Goal: Information Seeking & Learning: Learn about a topic

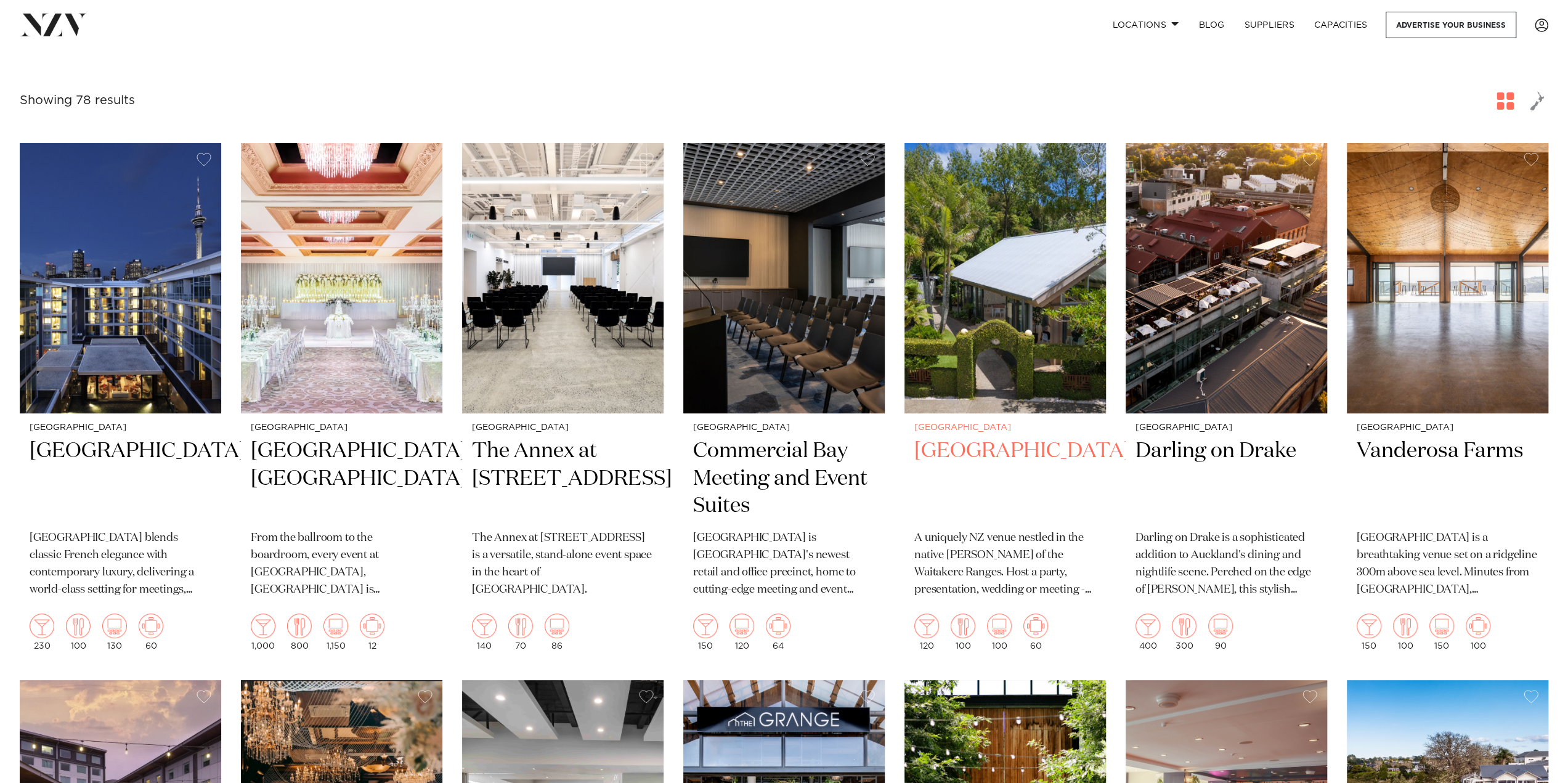
scroll to position [185, 0]
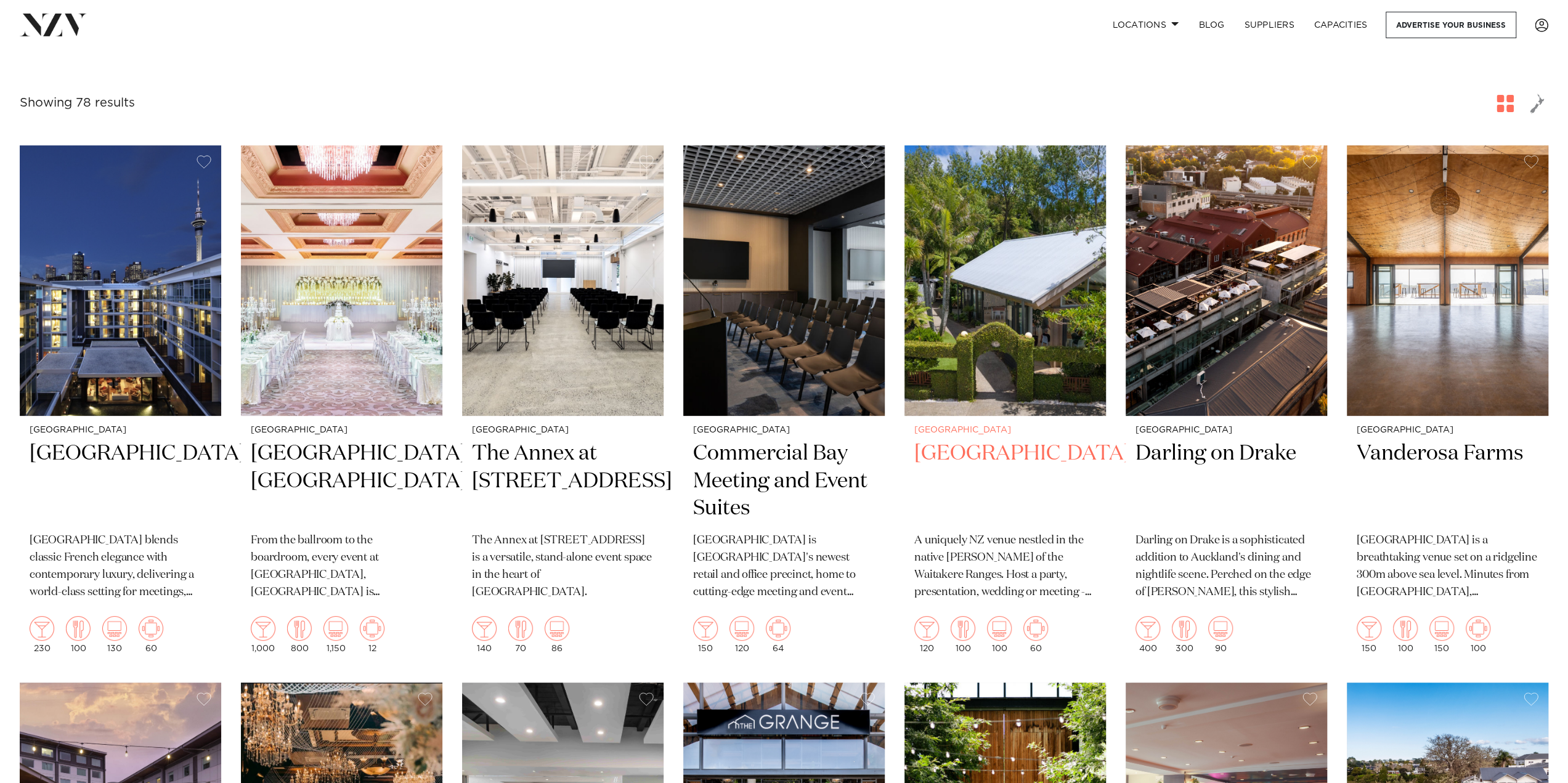
click at [962, 341] on img at bounding box center [1005, 280] width 201 height 271
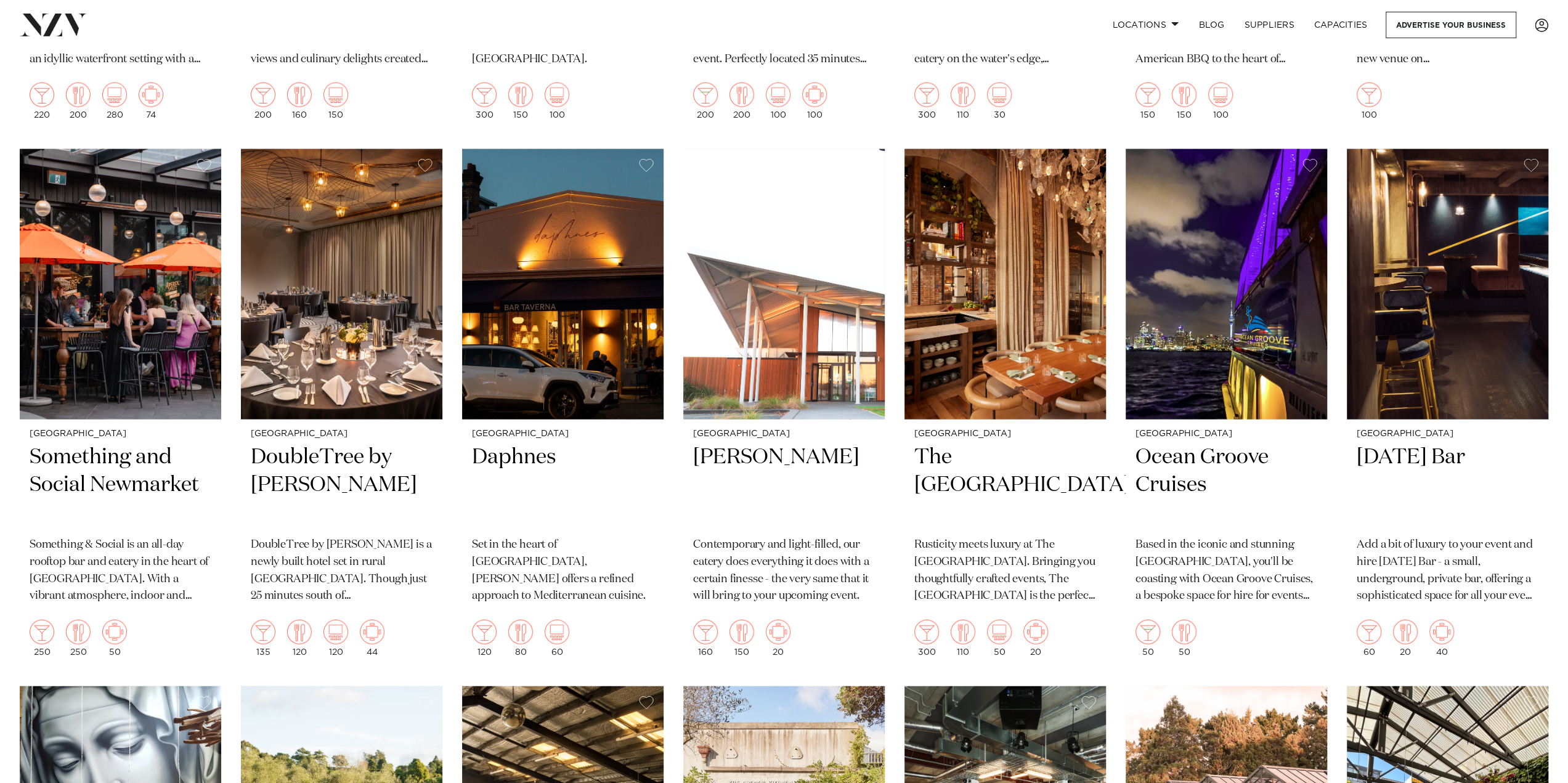
scroll to position [2894, 0]
click at [1215, 336] on img at bounding box center [1226, 283] width 201 height 271
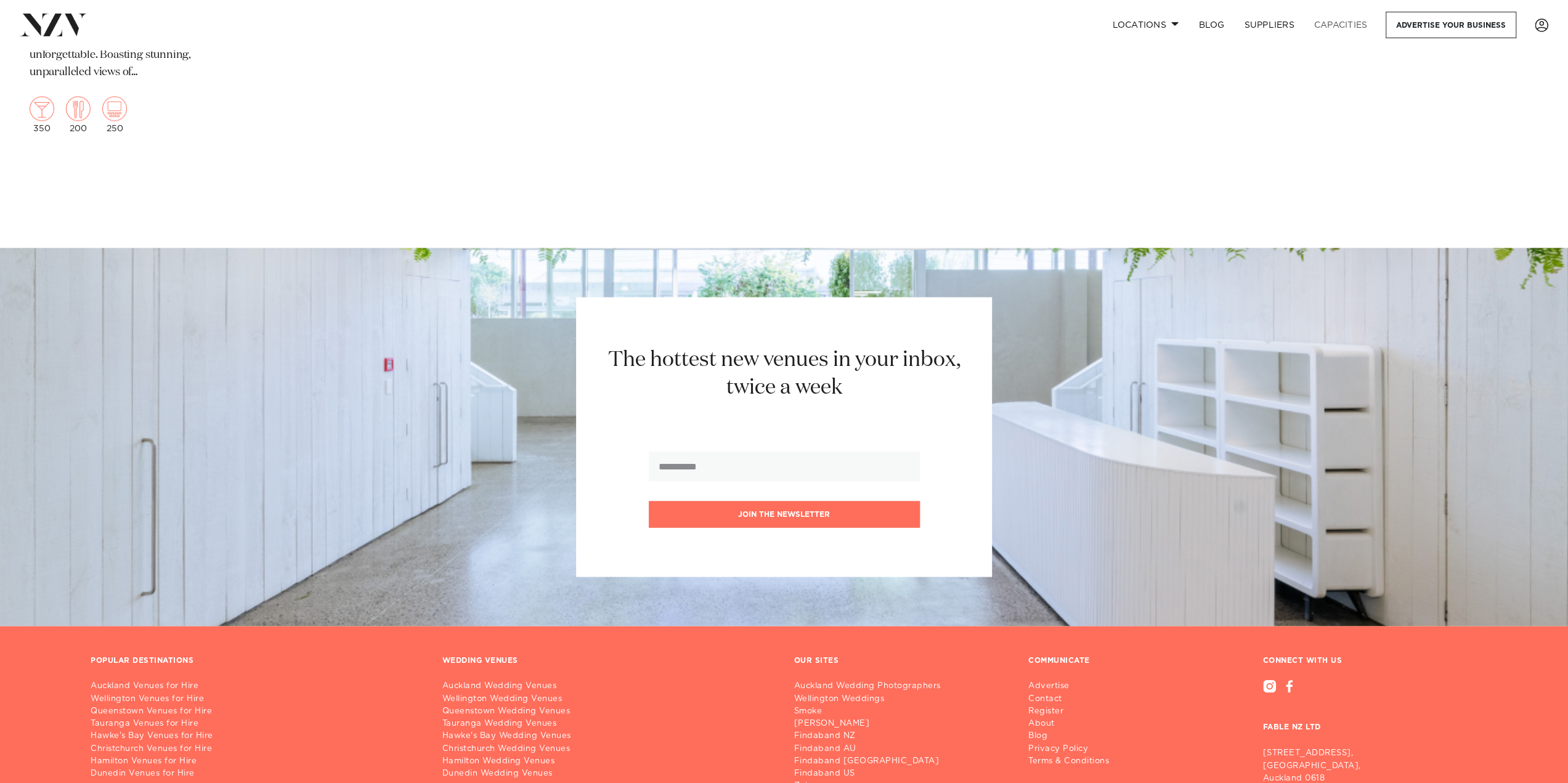
scroll to position [6641, 0]
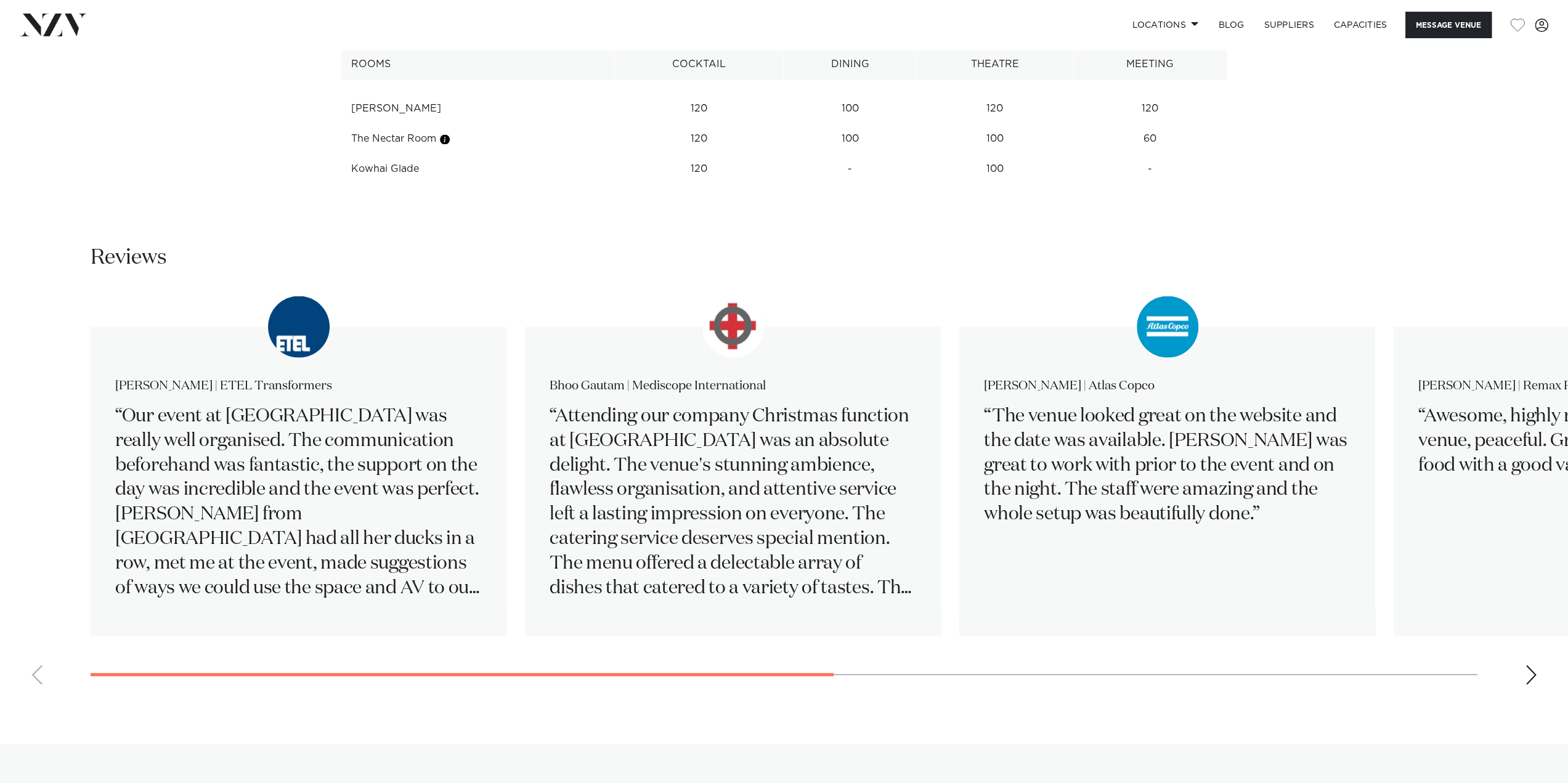
scroll to position [2155, 0]
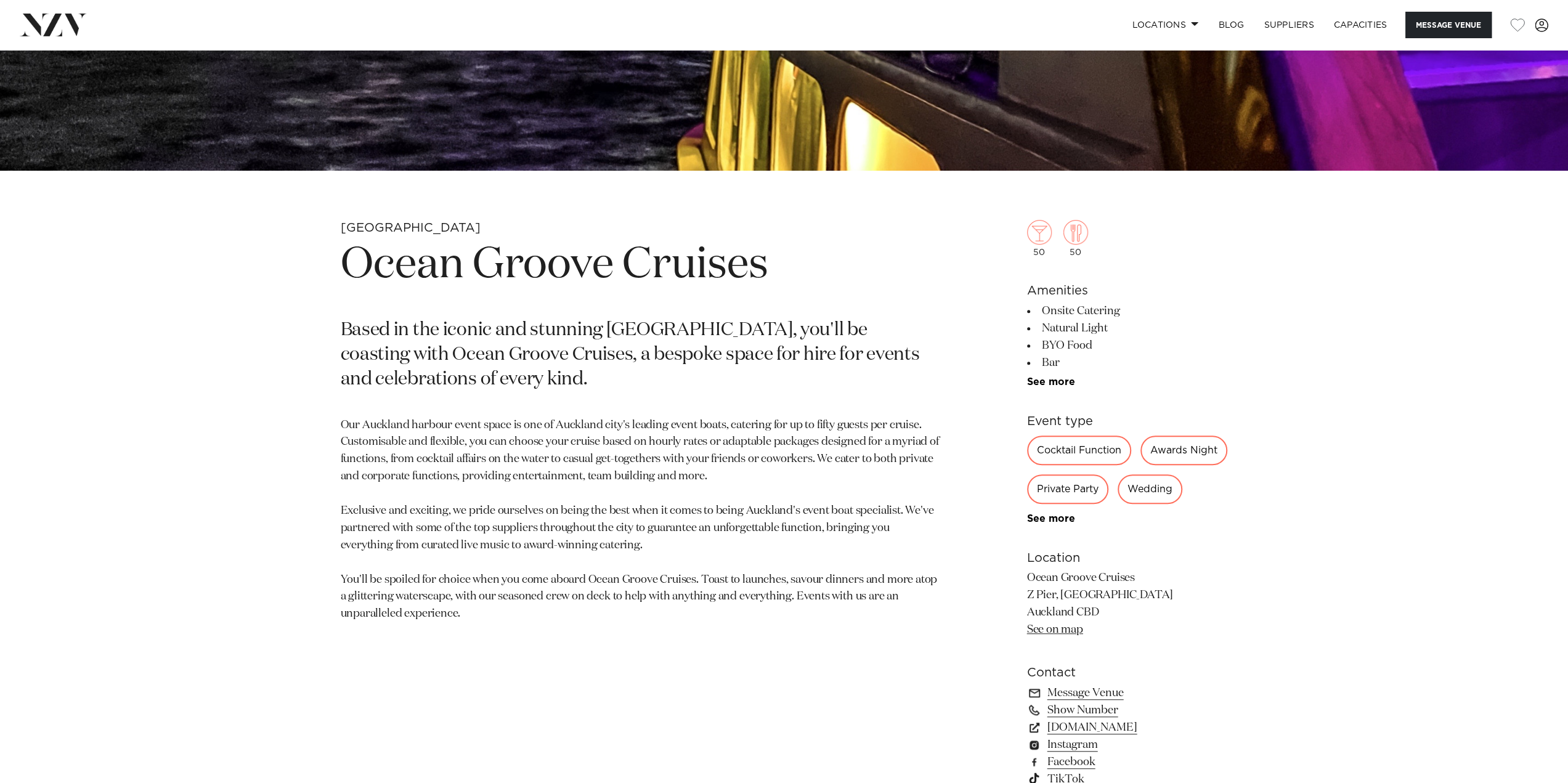
scroll to position [615, 0]
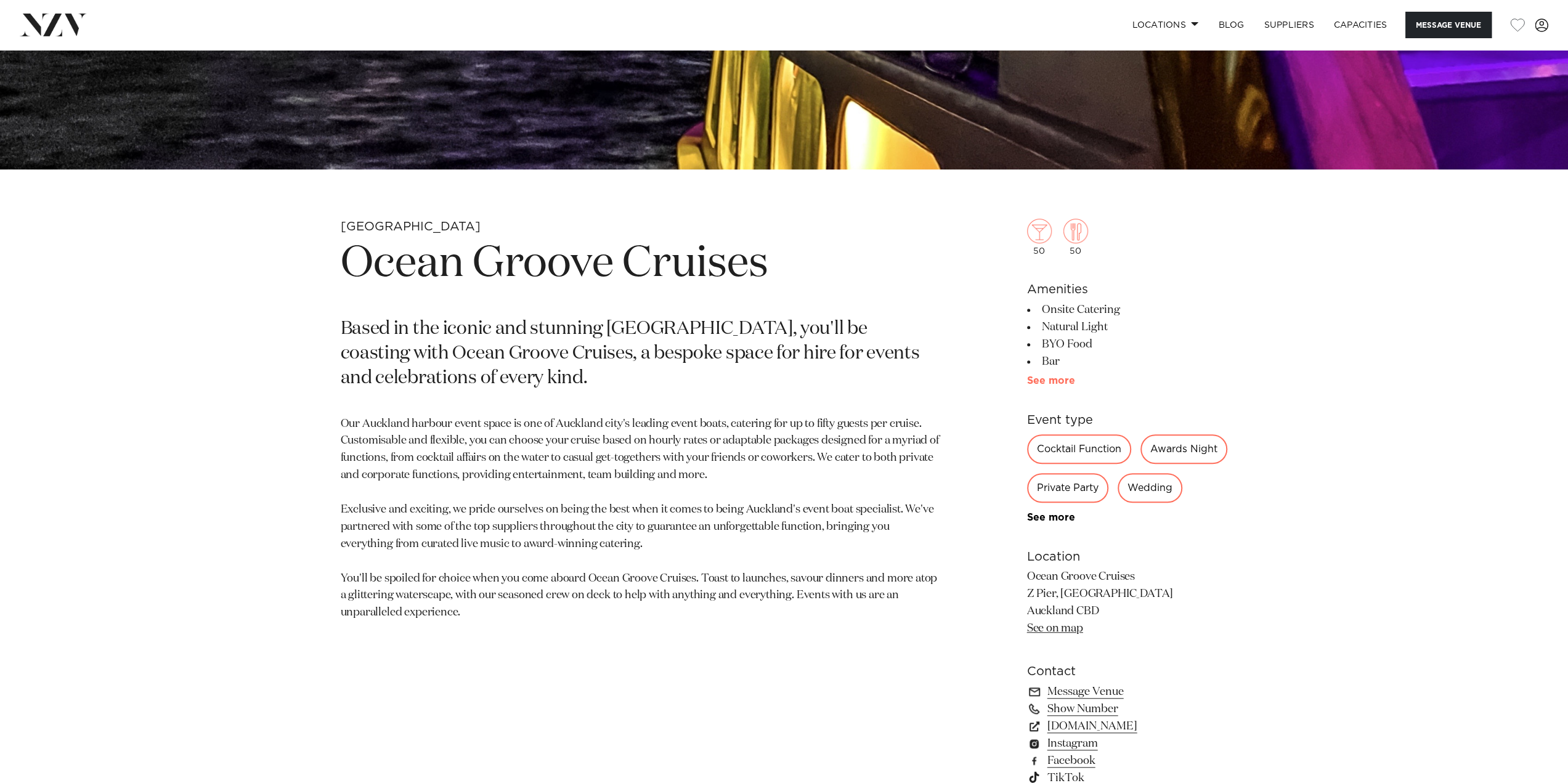
click at [1058, 379] on link "See more" at bounding box center [1075, 381] width 96 height 10
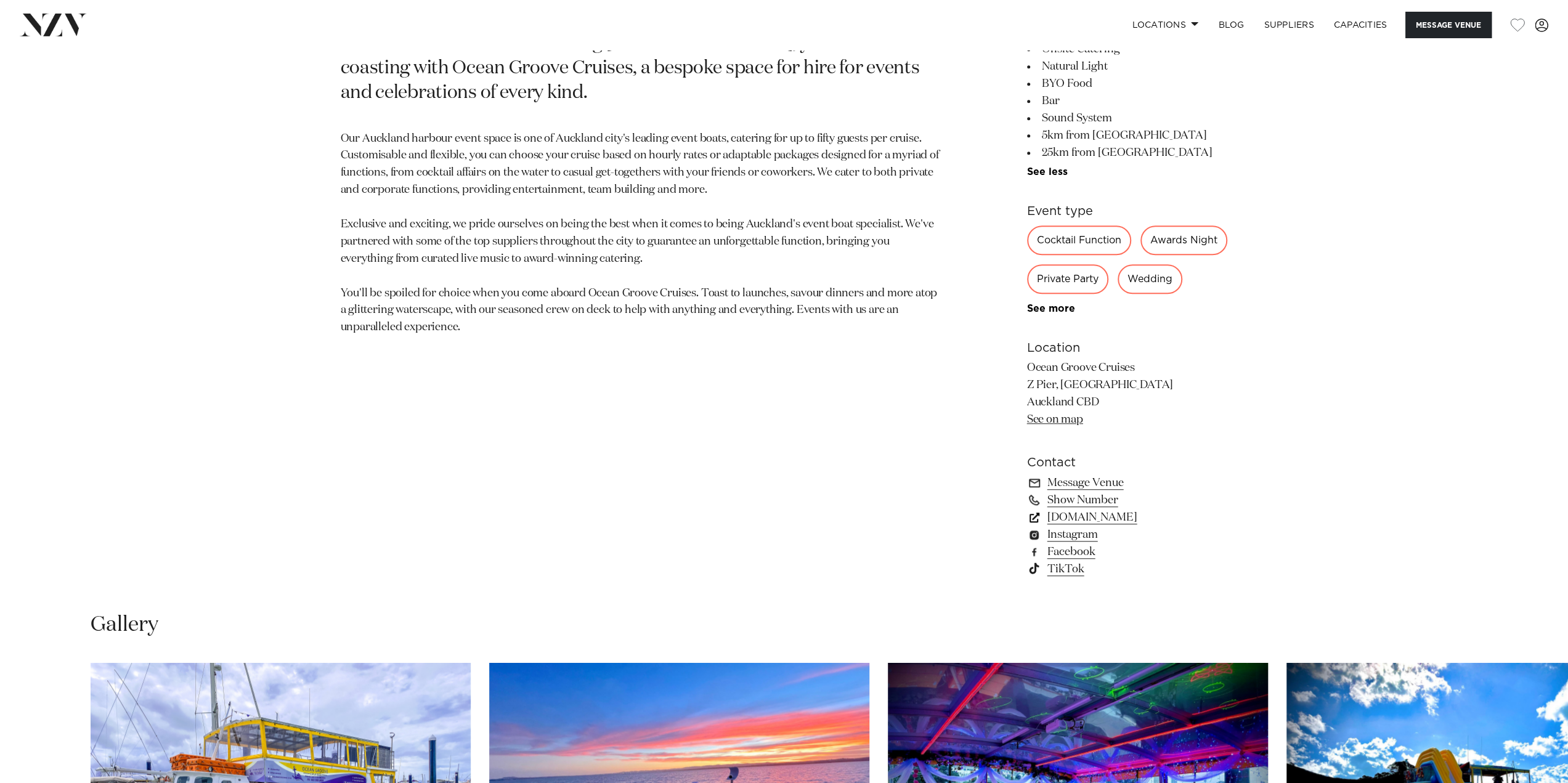
scroll to position [900, 0]
click at [1085, 492] on link "Message Venue" at bounding box center [1127, 483] width 201 height 18
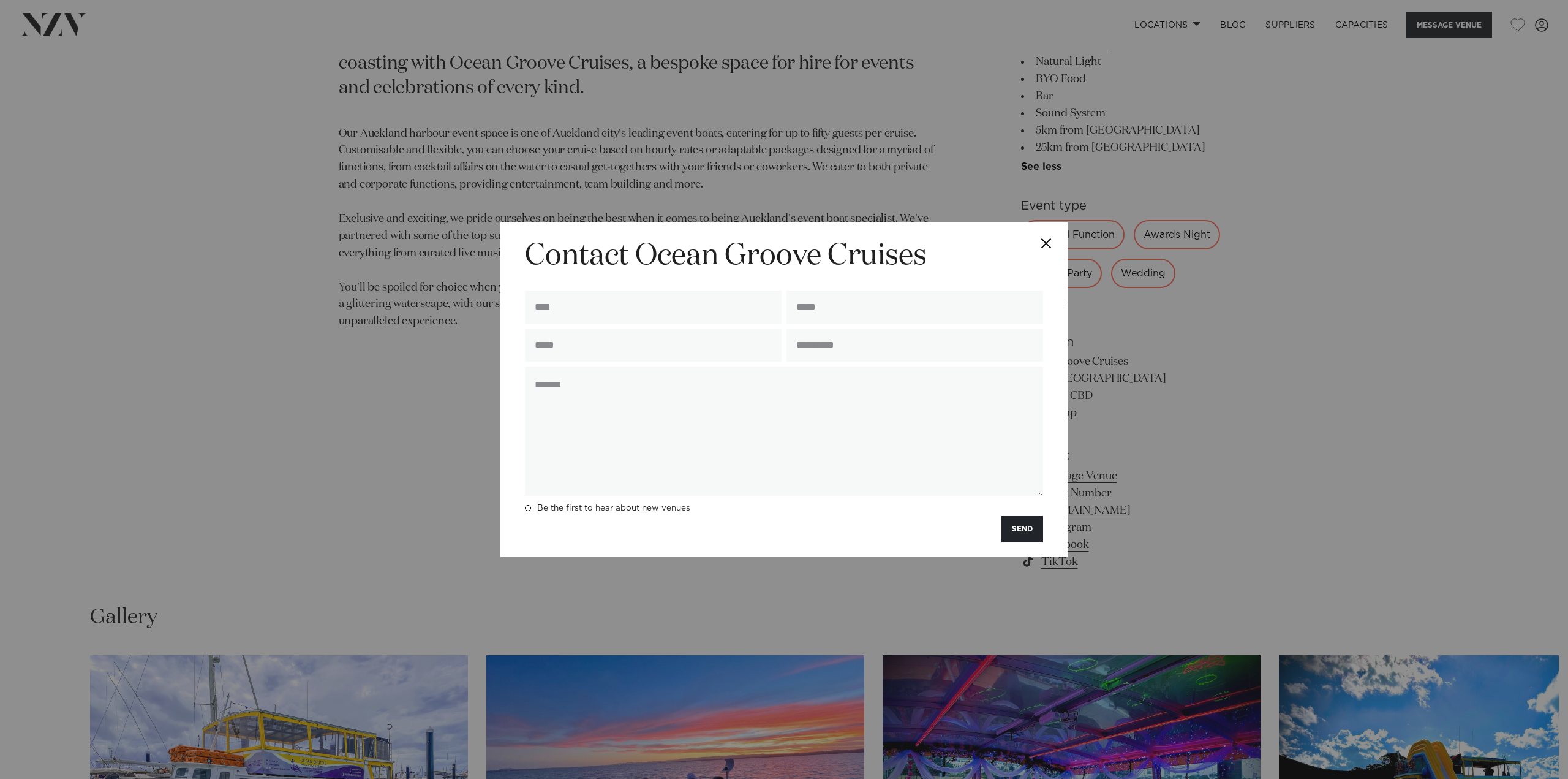
click at [1046, 248] on button "Close" at bounding box center [1046, 243] width 43 height 43
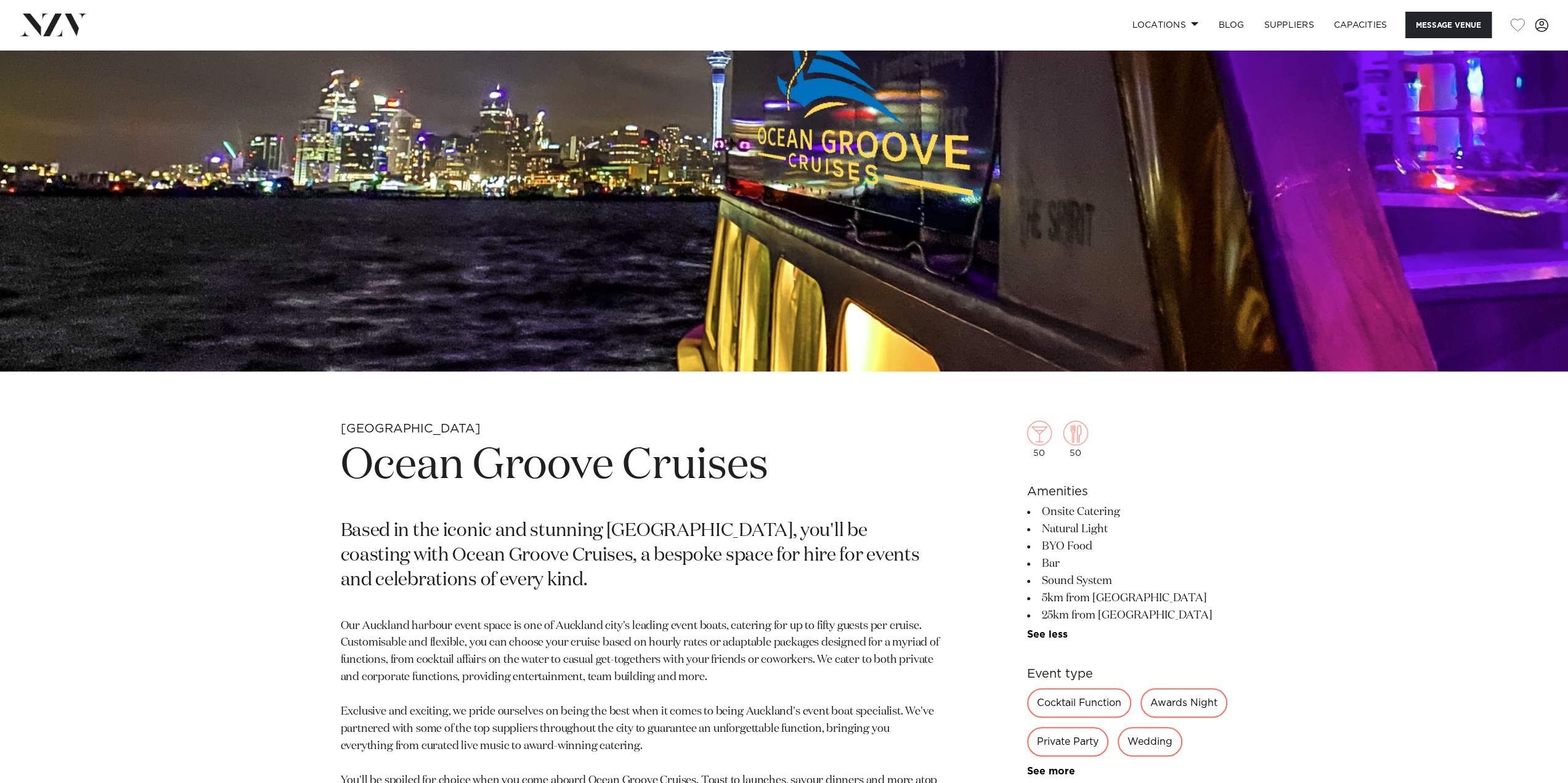
scroll to position [413, 0]
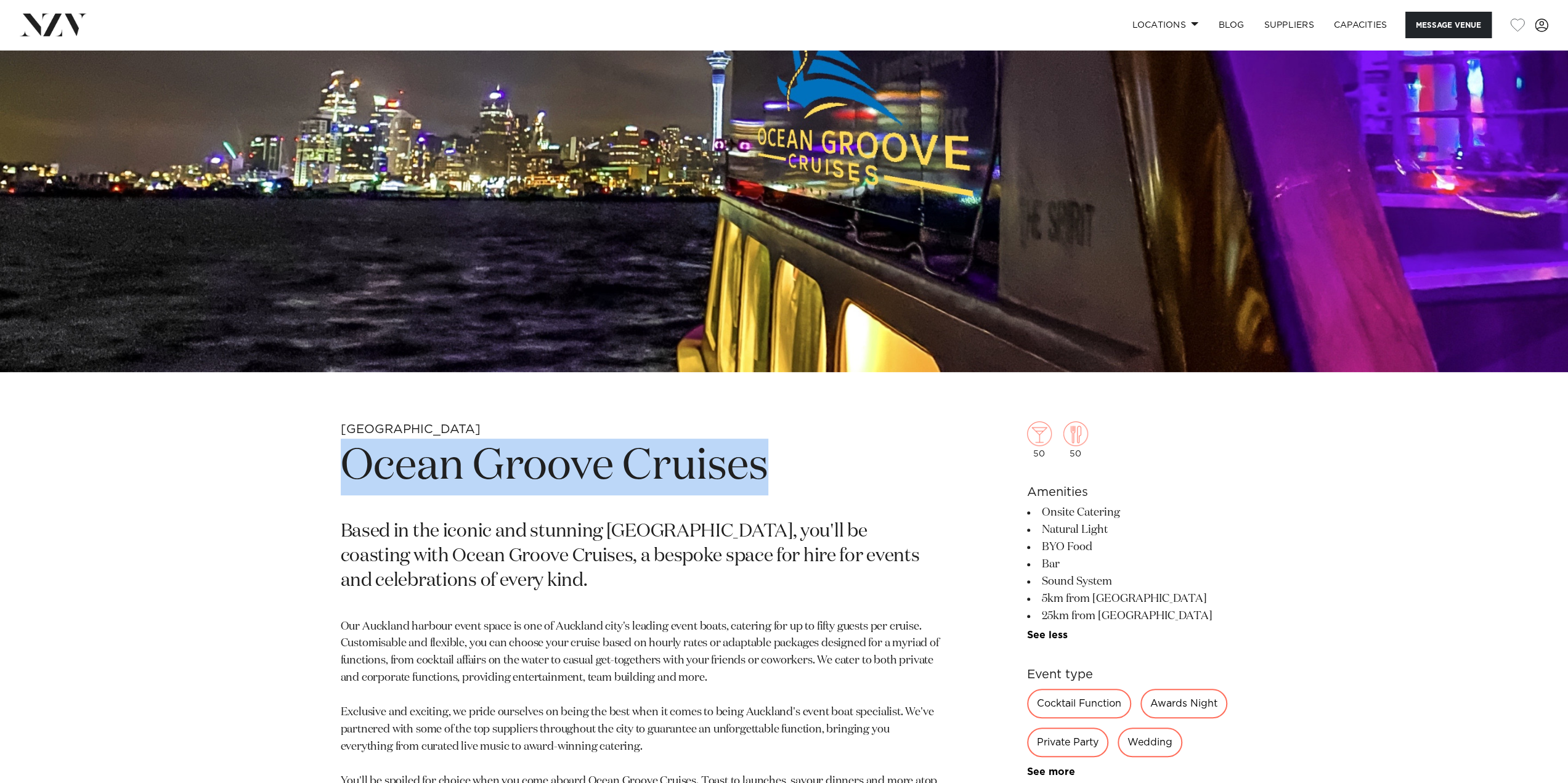
drag, startPoint x: 342, startPoint y: 456, endPoint x: 774, endPoint y: 460, distance: 432.0
click at [774, 460] on h1 "Ocean Groove Cruises" at bounding box center [640, 467] width 599 height 57
copy h1 "Ocean Groove Cruises"
